Goal: Transaction & Acquisition: Obtain resource

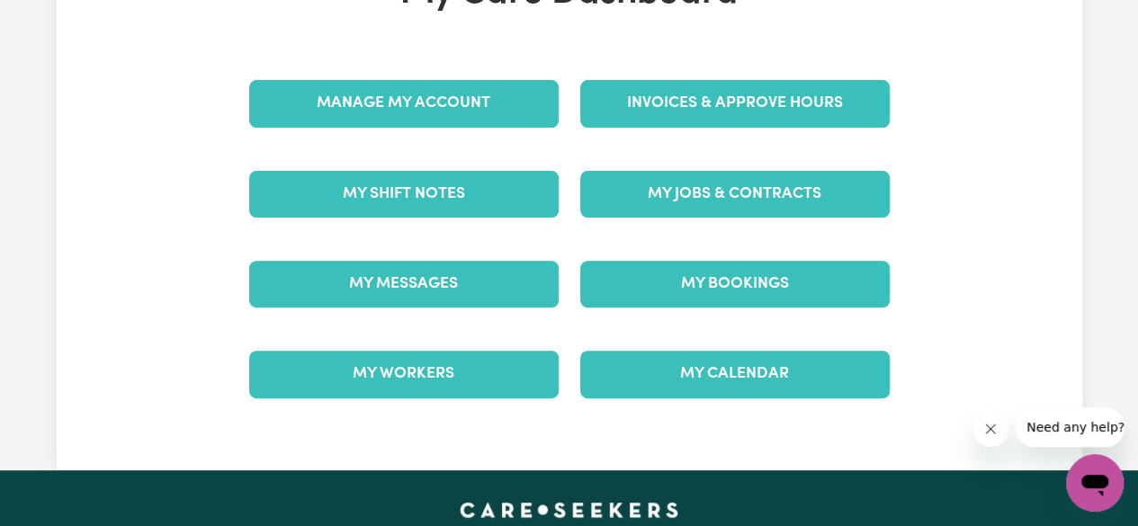
scroll to position [180, 0]
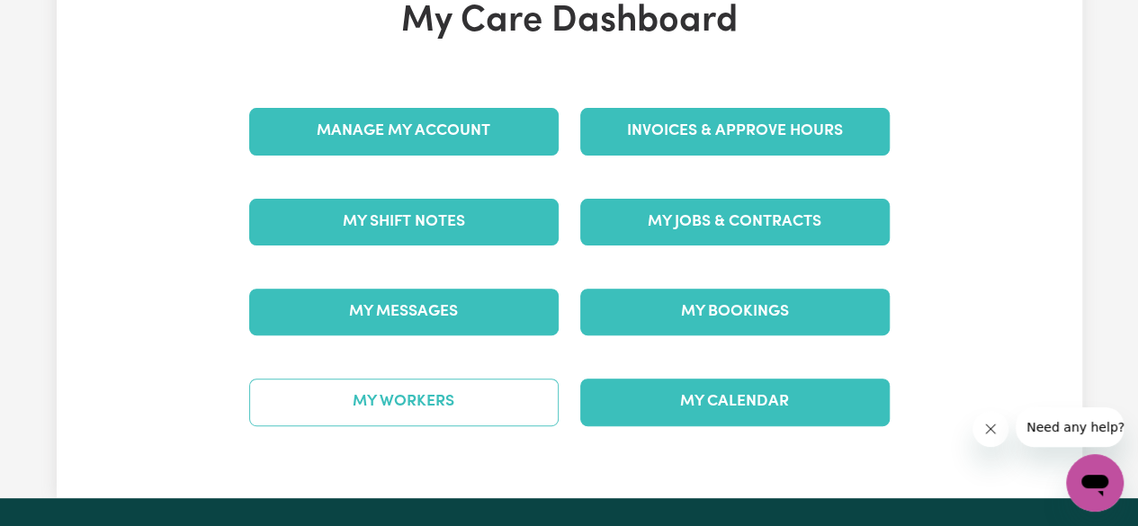
click at [432, 379] on link "My Workers" at bounding box center [403, 402] width 309 height 47
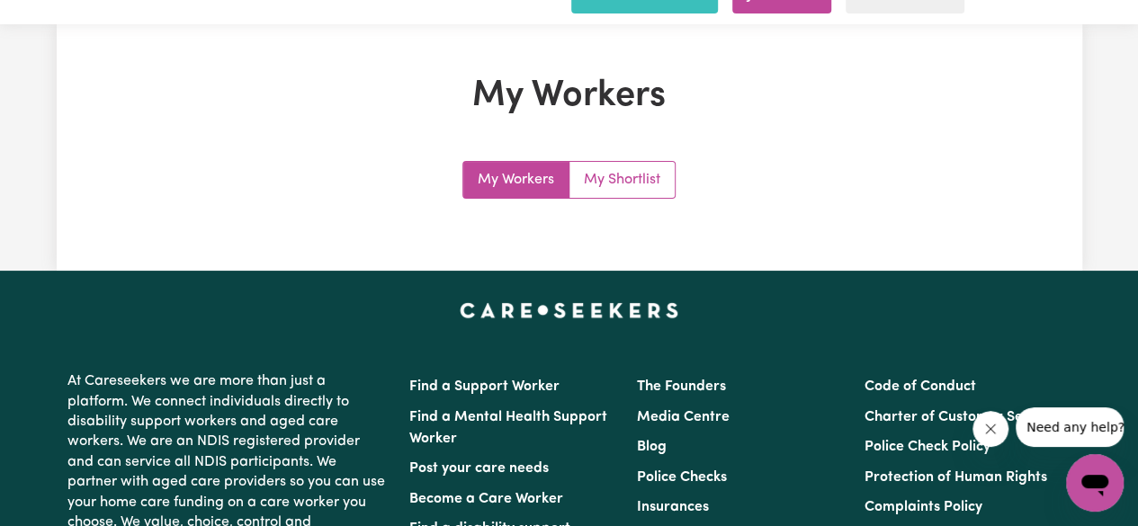
scroll to position [90, 0]
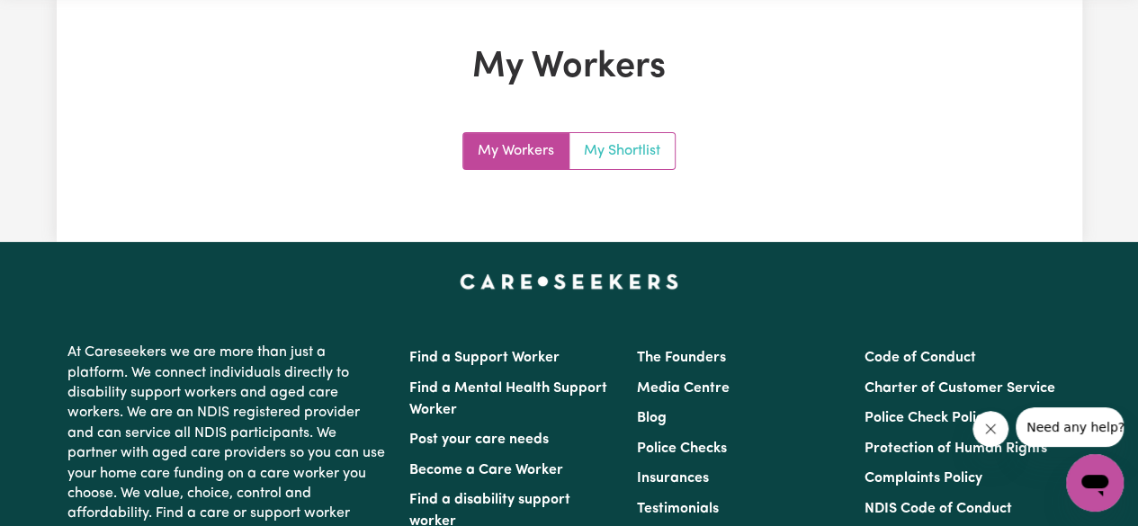
click at [647, 133] on link "My Shortlist" at bounding box center [621, 151] width 105 height 36
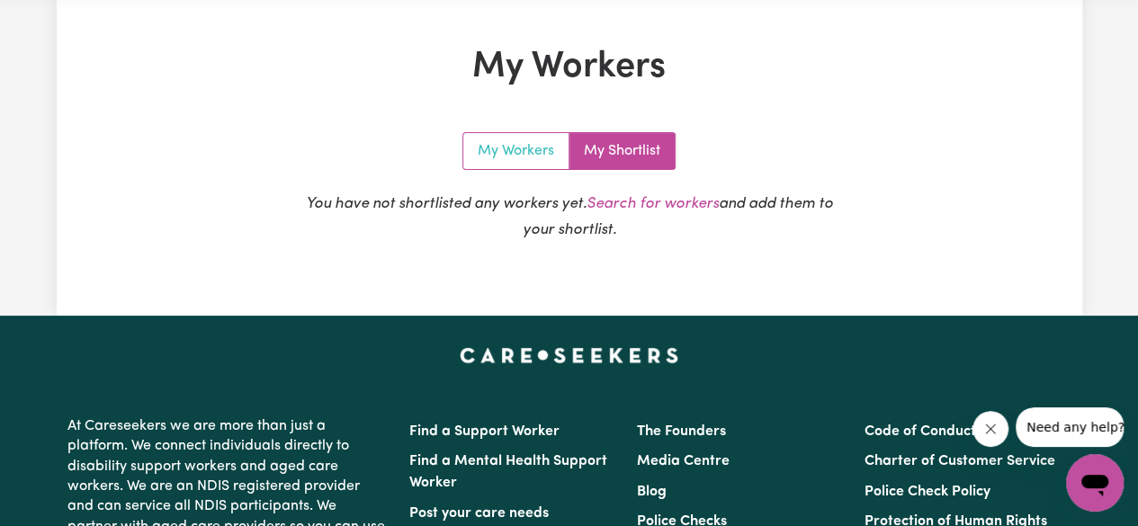
click at [518, 133] on link "My Workers" at bounding box center [516, 151] width 106 height 36
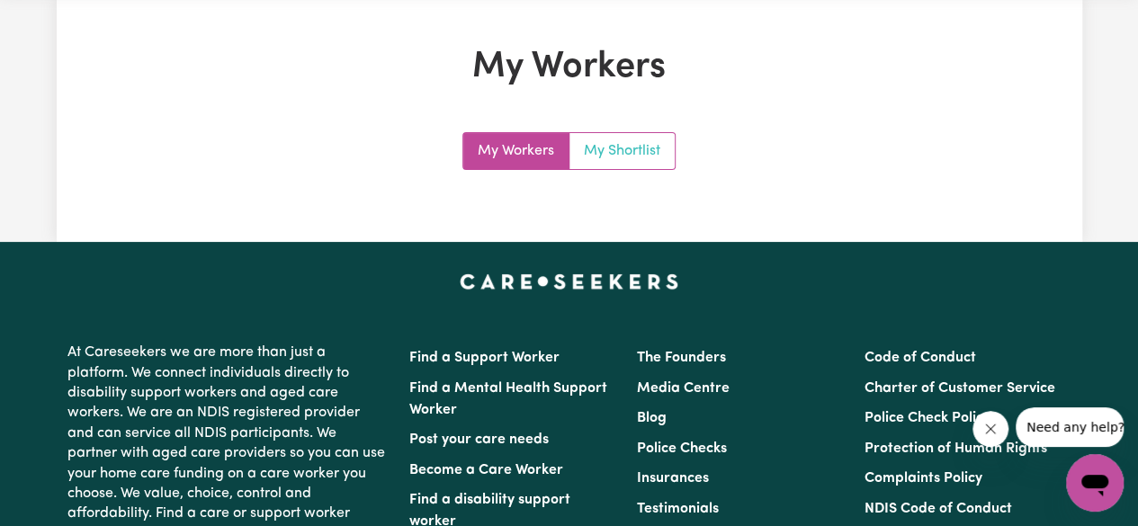
scroll to position [0, 0]
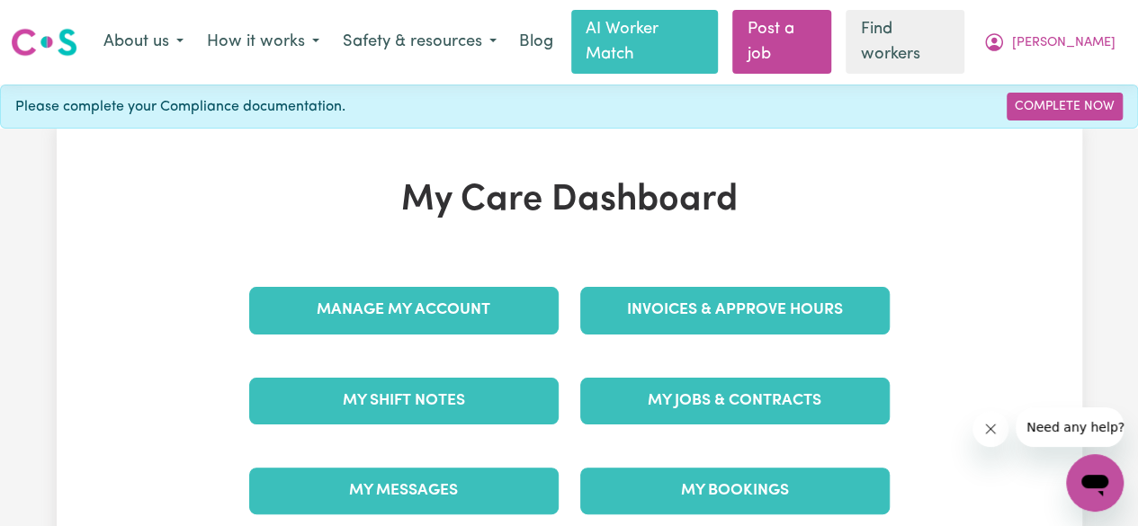
scroll to position [91, 0]
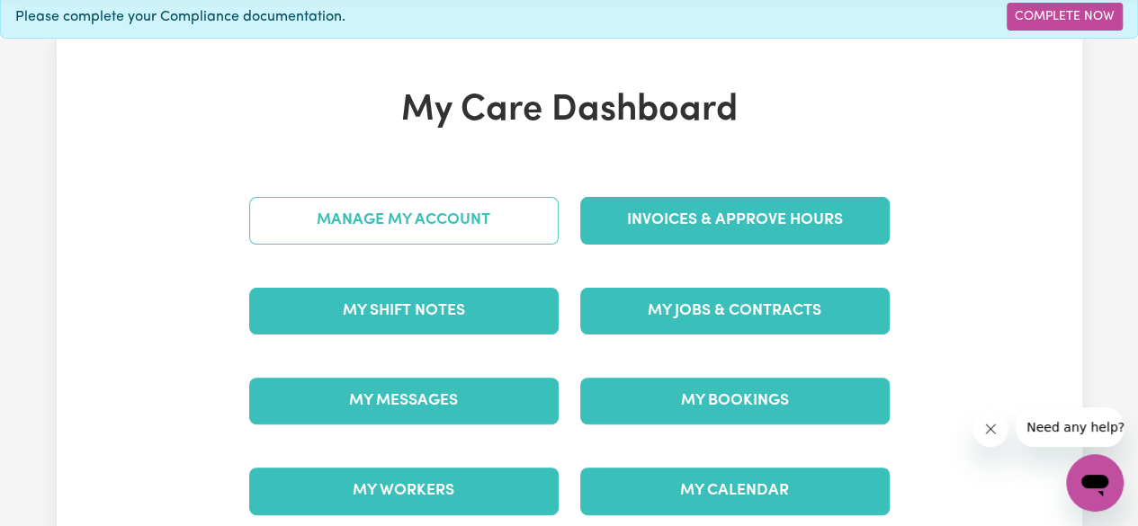
click at [498, 197] on link "Manage My Account" at bounding box center [403, 220] width 309 height 47
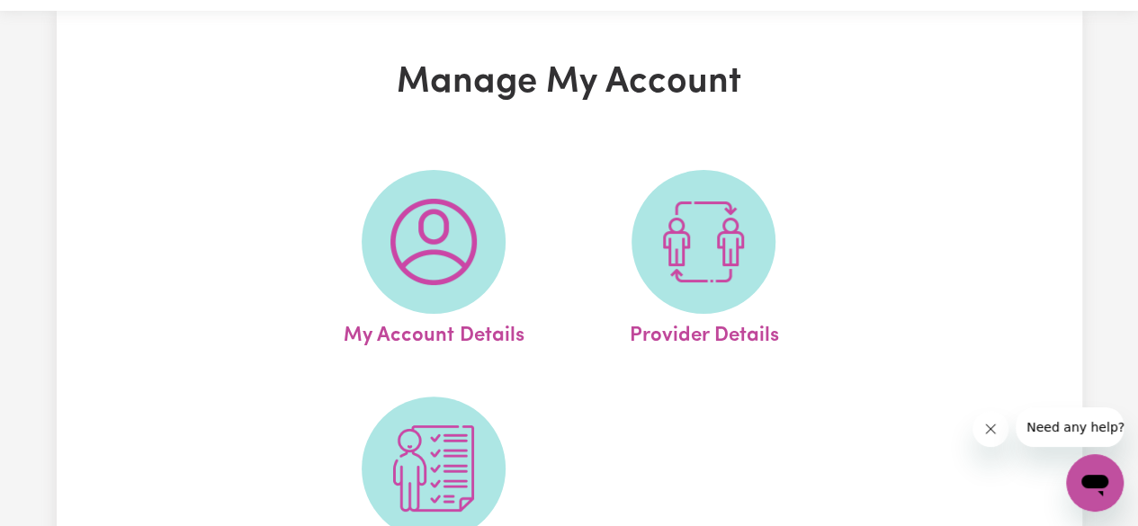
scroll to position [180, 0]
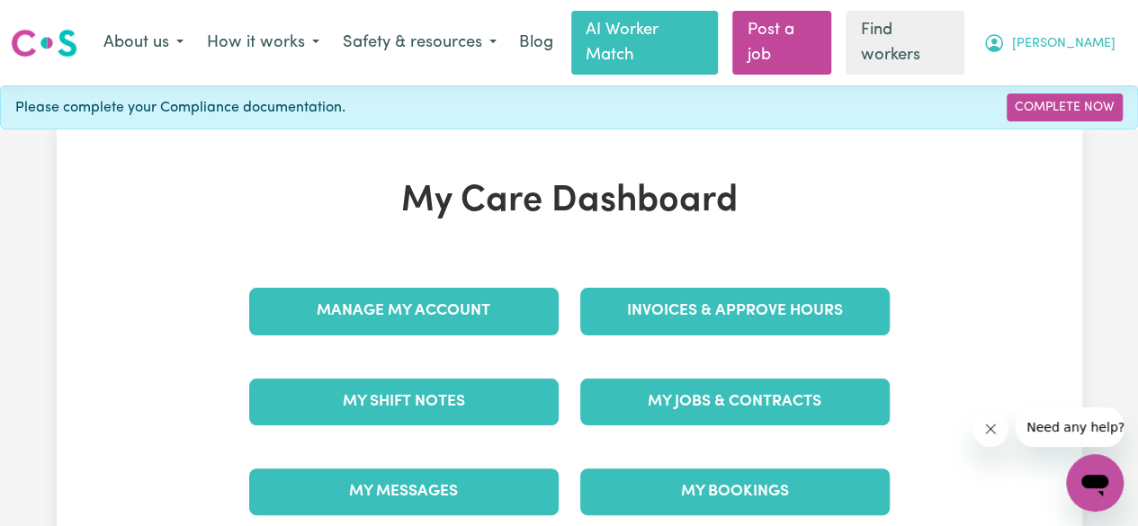
drag, startPoint x: 1051, startPoint y: 49, endPoint x: 1049, endPoint y: 40, distance: 10.3
click at [1049, 40] on nav "Menu About us How it works Safety & resources Blog AI Worker Match Post a job F…" at bounding box center [569, 42] width 1138 height 85
click at [1058, 94] on link "Complete Now" at bounding box center [1064, 108] width 116 height 28
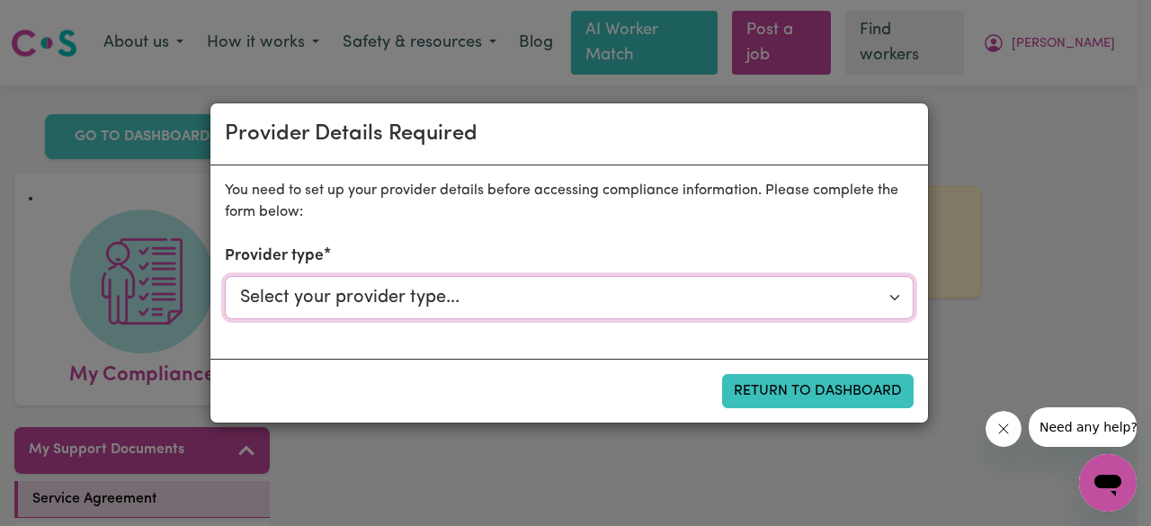
click at [669, 298] on select "Select your provider type... Privately Aged Care / Home Care Package NDIS Fundi…" at bounding box center [569, 297] width 689 height 43
select select "NDIS_FUNDING_AGENCY_MANAGED"
click at [225, 276] on select "Select your provider type... Privately Aged Care / Home Care Package NDIS Fundi…" at bounding box center [569, 297] width 689 height 43
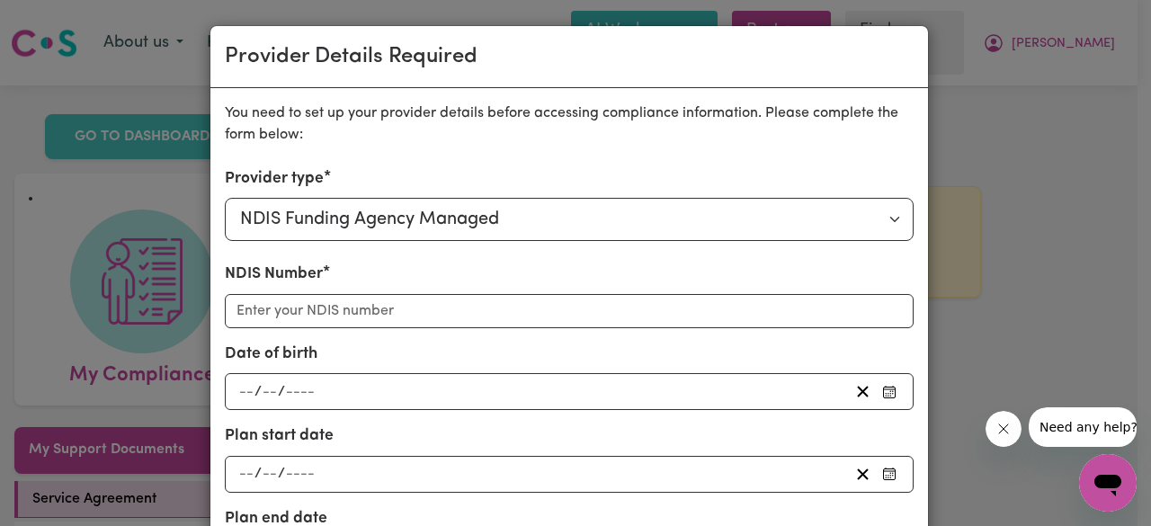
click at [1023, 139] on div "Provider Details Required You need to set up your provider details before acces…" at bounding box center [575, 263] width 1151 height 526
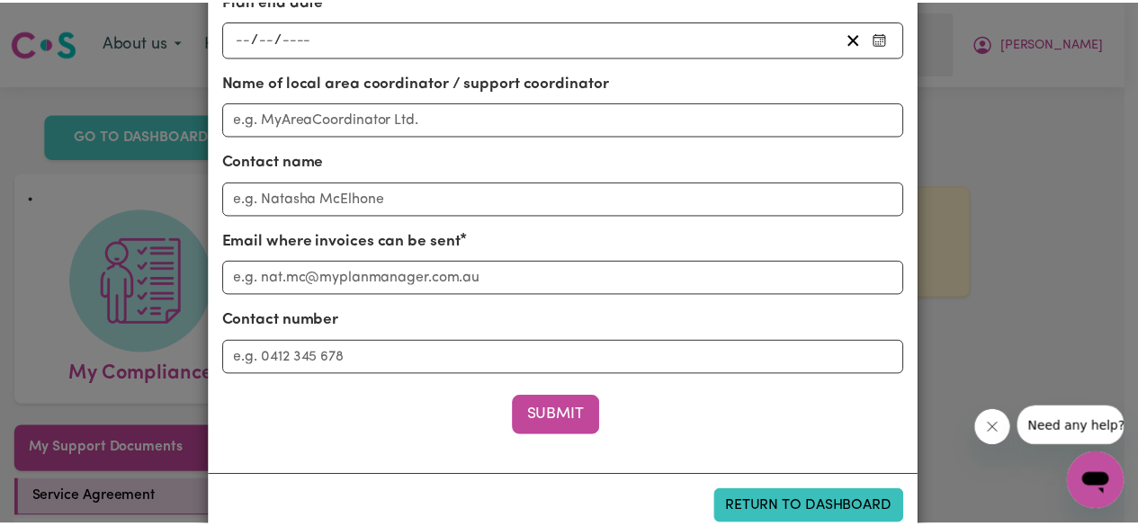
scroll to position [549, 0]
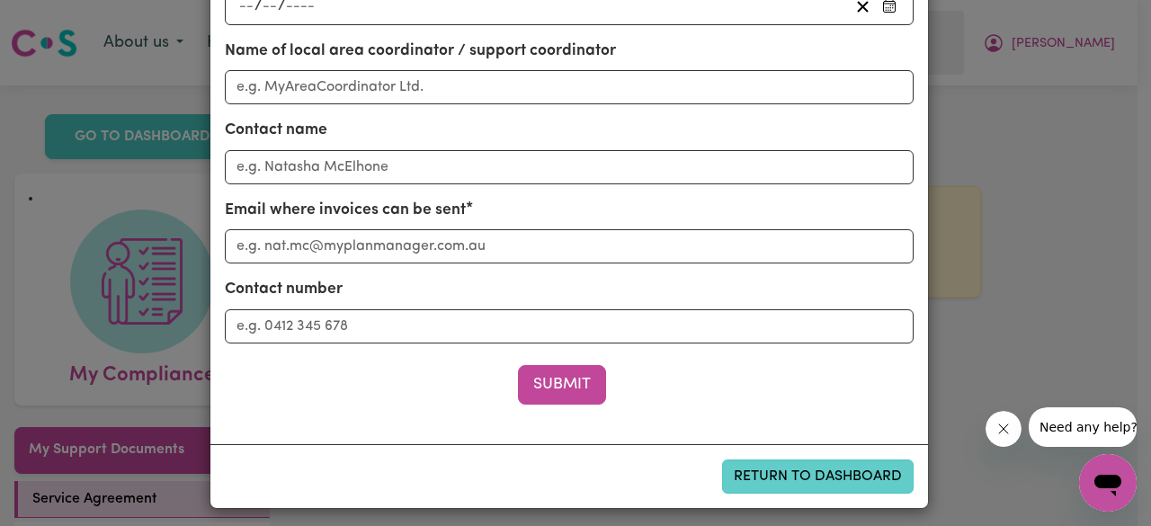
click at [752, 467] on button "Return to Dashboard" at bounding box center [818, 477] width 192 height 34
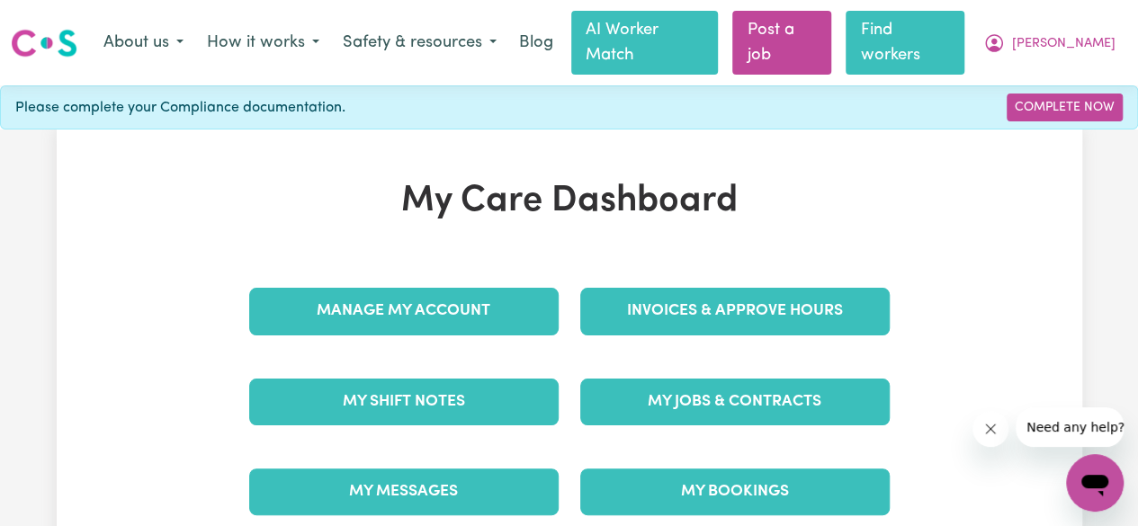
click at [964, 42] on link "Find workers" at bounding box center [904, 43] width 119 height 64
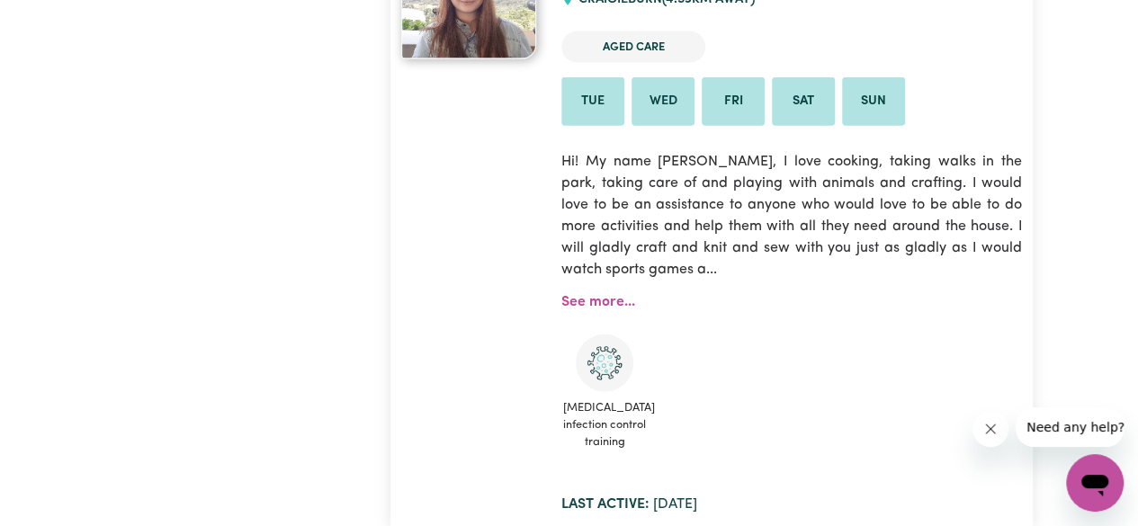
scroll to position [5396, 0]
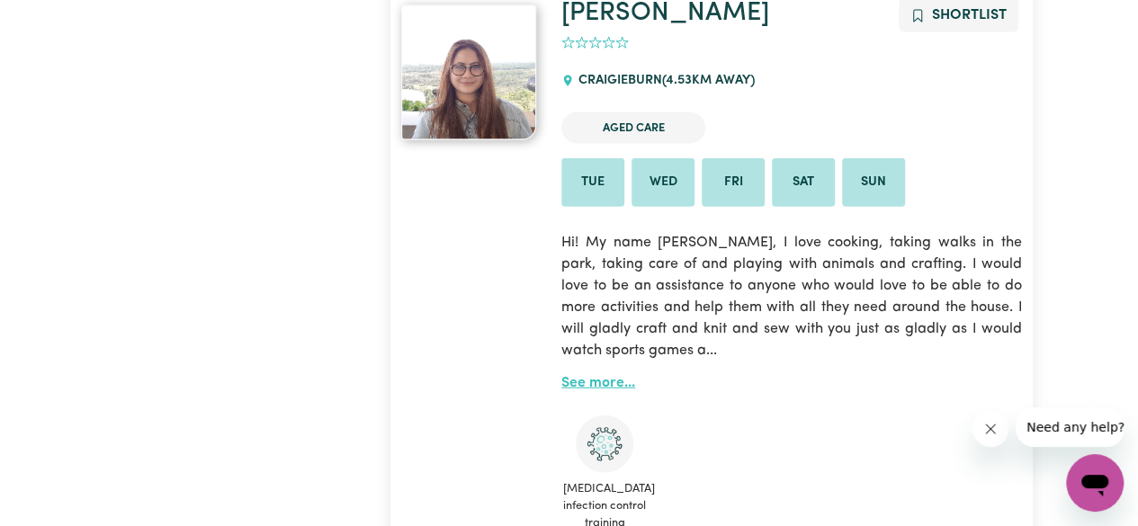
click at [601, 376] on link "See more..." at bounding box center [598, 383] width 74 height 14
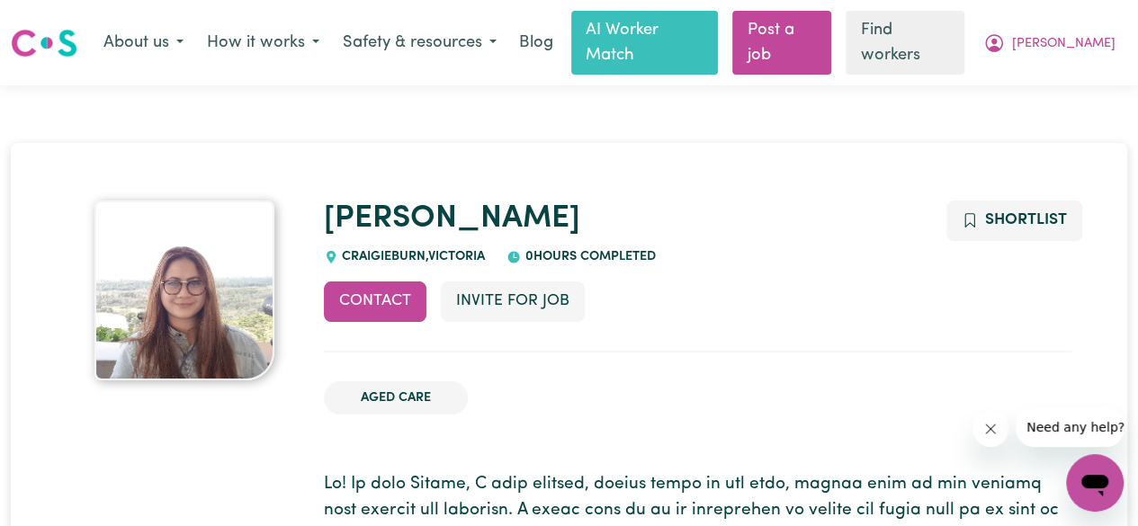
click at [603, 223] on div "[PERSON_NAME] , [PERSON_NAME] 0 hours completed" at bounding box center [697, 234] width 747 height 67
drag, startPoint x: 1118, startPoint y: 193, endPoint x: 1093, endPoint y: 196, distance: 25.3
click at [1011, 212] on span "Shortlist" at bounding box center [1026, 219] width 82 height 15
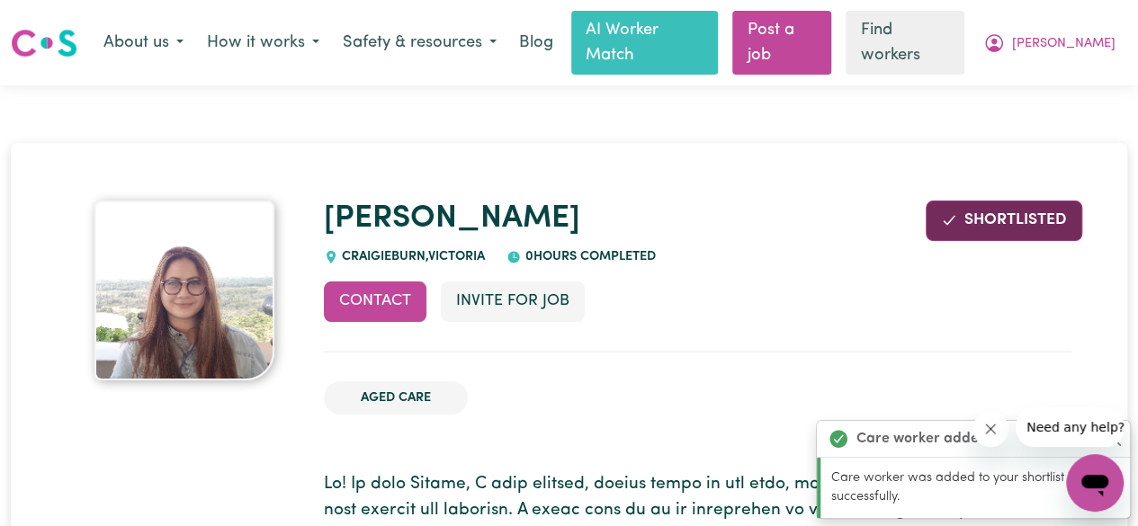
click at [905, 485] on p "Care worker was added to your shortlist successfully." at bounding box center [975, 488] width 288 height 39
click at [934, 441] on strong "Care worker added" at bounding box center [921, 439] width 131 height 22
click at [508, 28] on button "Safety & resources" at bounding box center [419, 43] width 177 height 38
